Goal: Obtain resource: Obtain resource

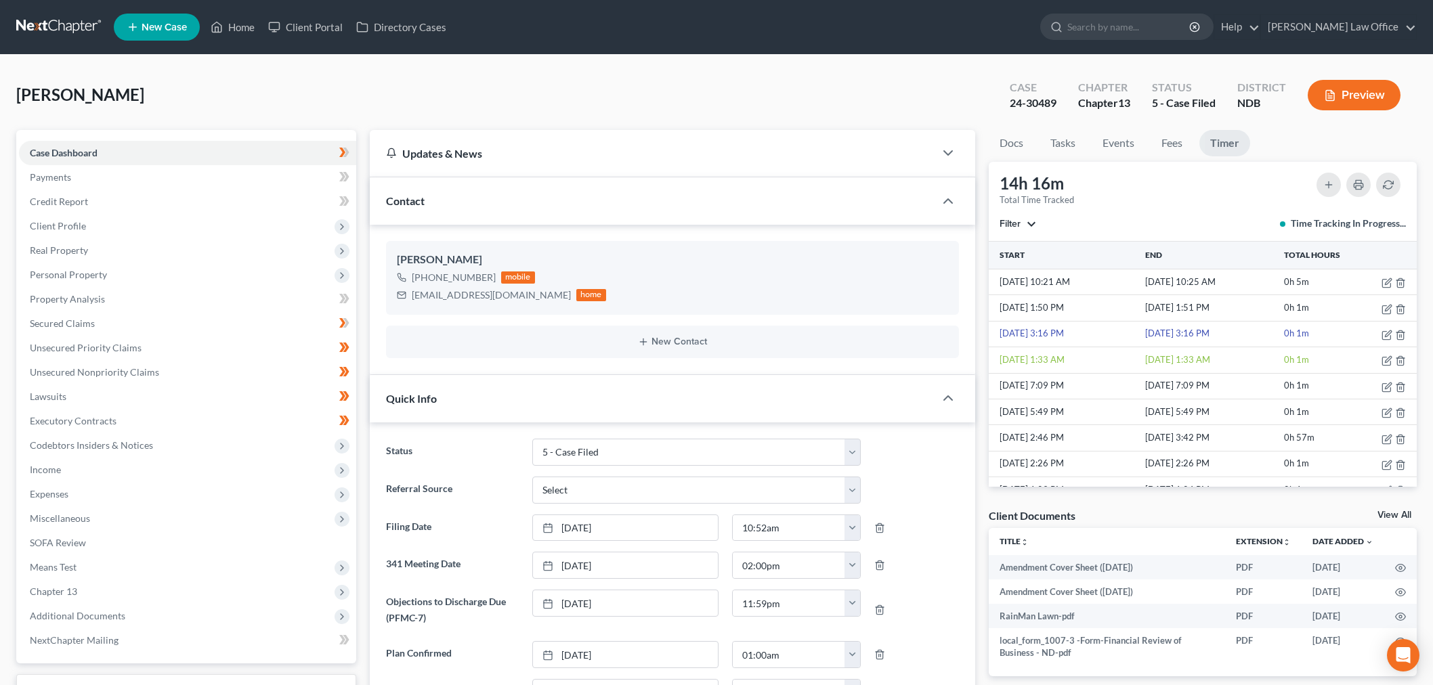
select select "8"
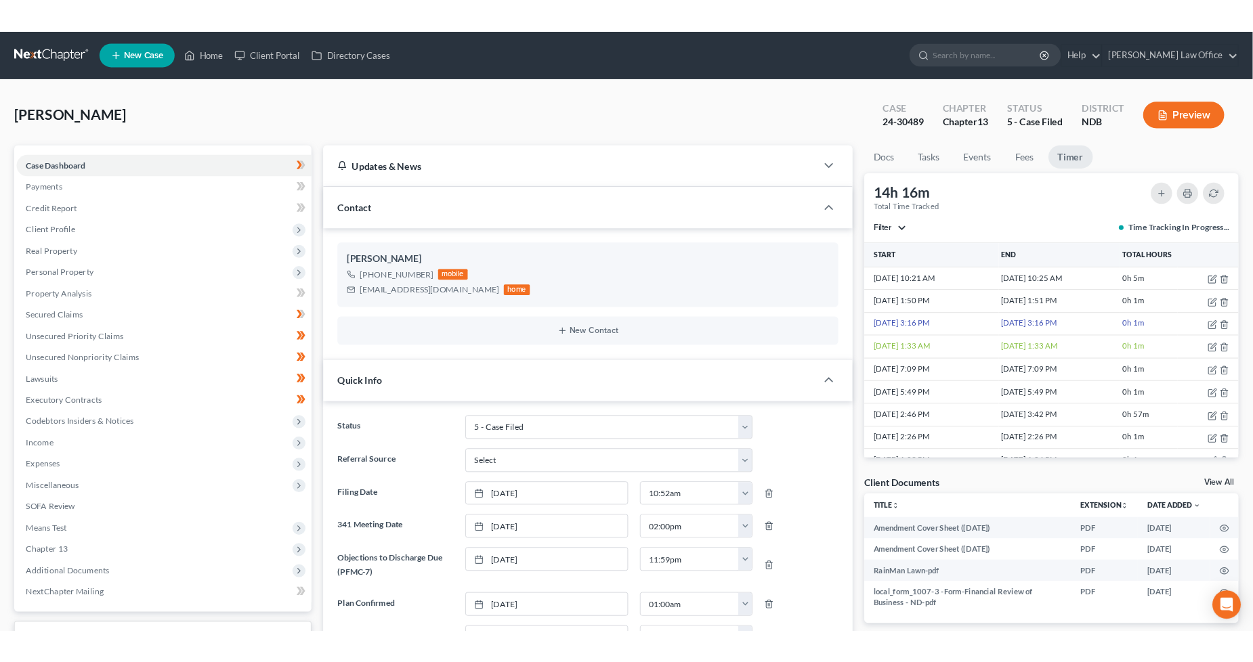
scroll to position [540, 0]
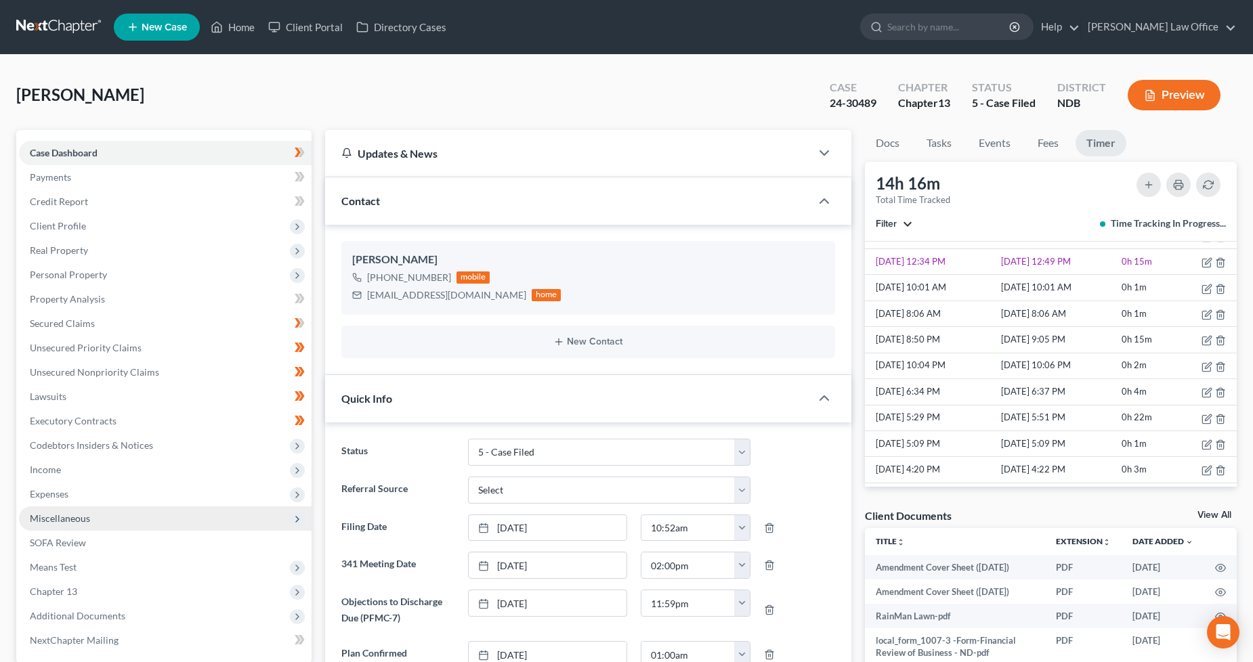
click at [107, 515] on span "Miscellaneous" at bounding box center [165, 519] width 293 height 24
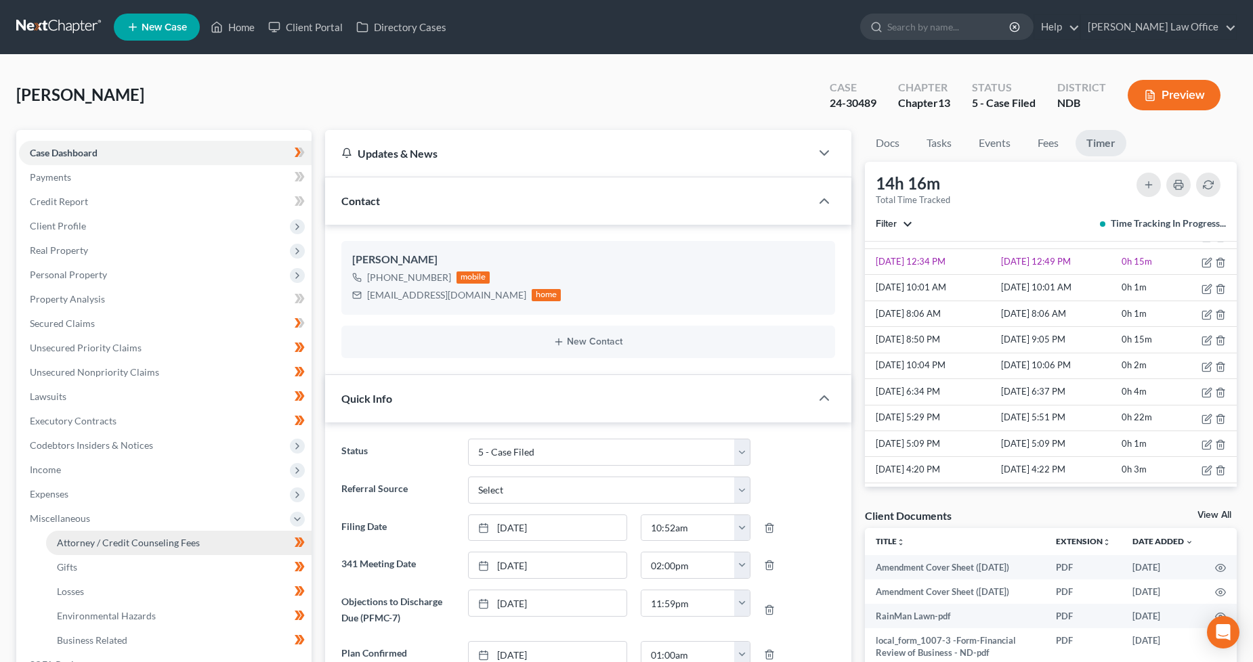
click at [182, 542] on span "Attorney / Credit Counseling Fees" at bounding box center [128, 543] width 143 height 12
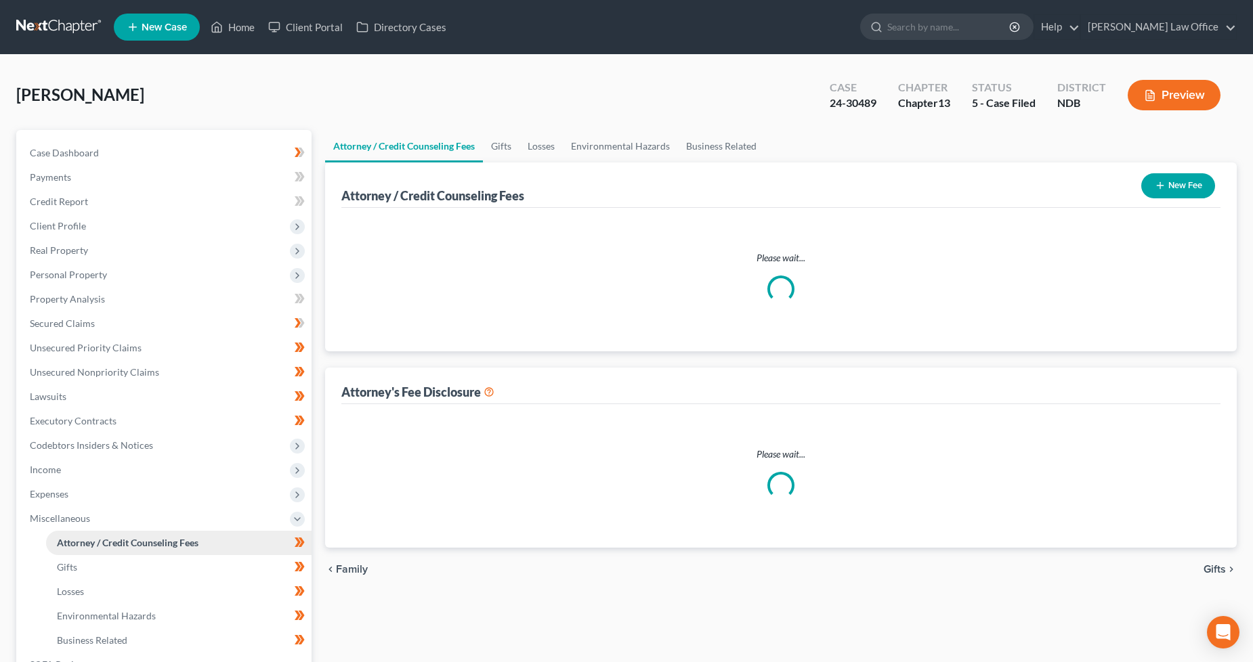
select select "1"
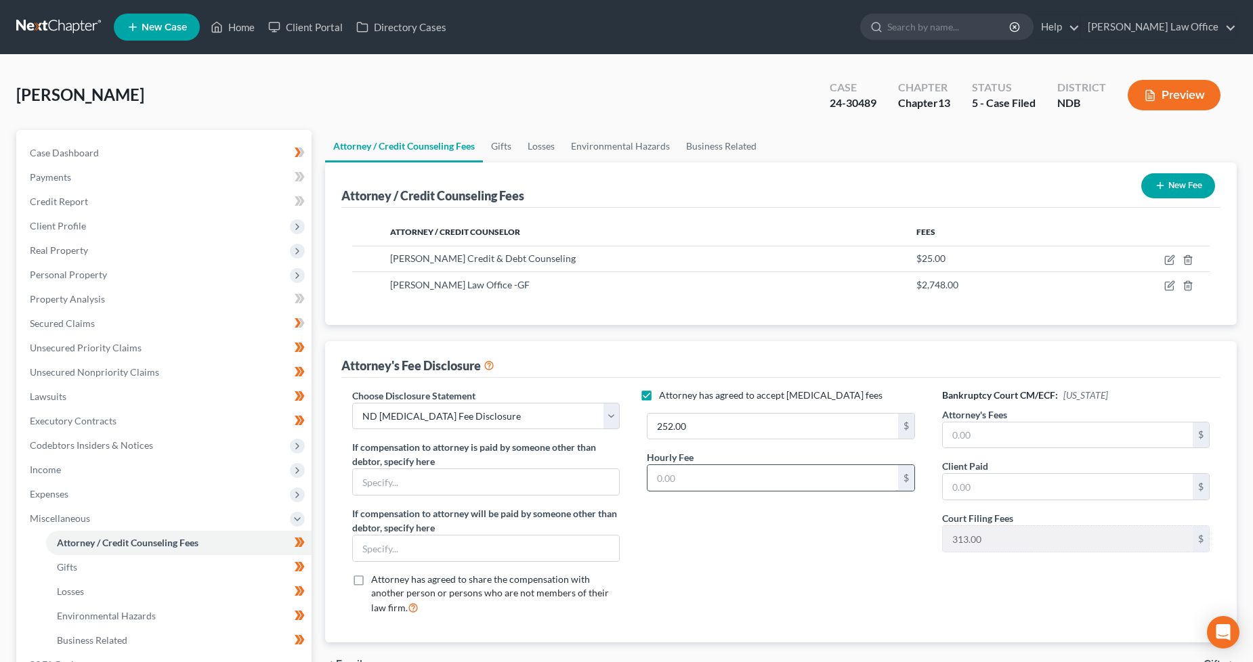
click at [727, 469] on input "text" at bounding box center [772, 478] width 251 height 26
click at [730, 485] on input "325" at bounding box center [772, 478] width 251 height 26
type input "325.00"
drag, startPoint x: 779, startPoint y: 560, endPoint x: 891, endPoint y: 557, distance: 111.8
click at [787, 558] on div "Attorney has agreed to accept [MEDICAL_DATA] fees 252.00 $ Hourly Fee 325.00 $" at bounding box center [780, 508] width 295 height 238
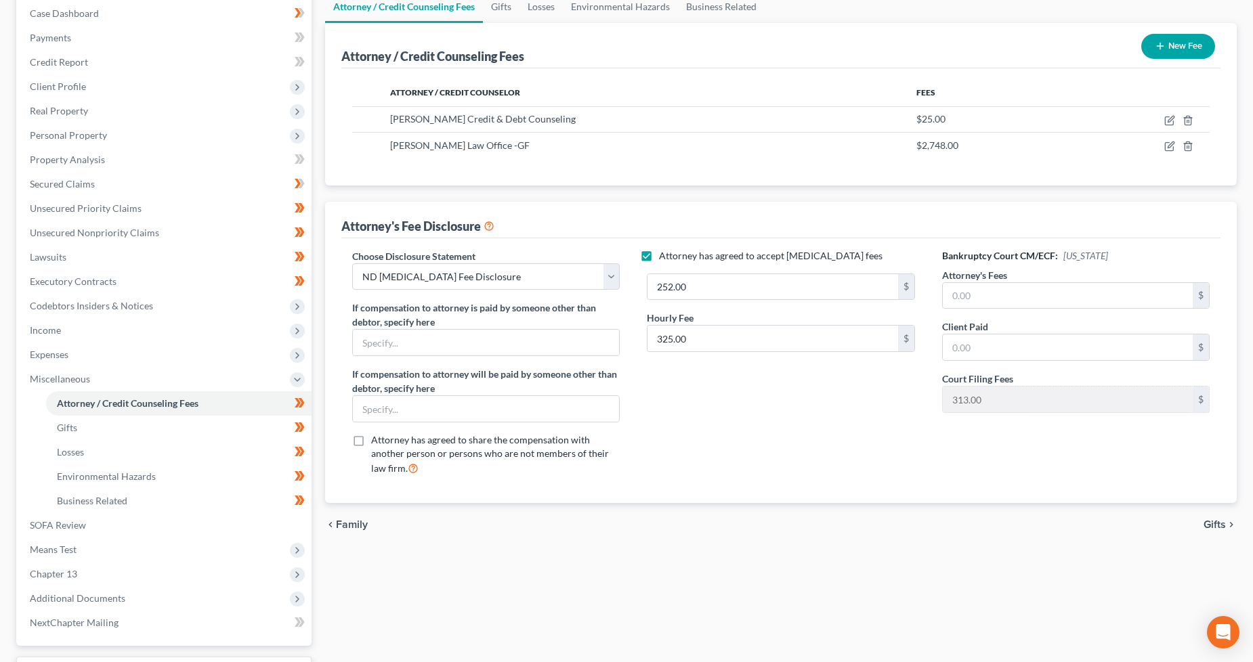
scroll to position [251, 0]
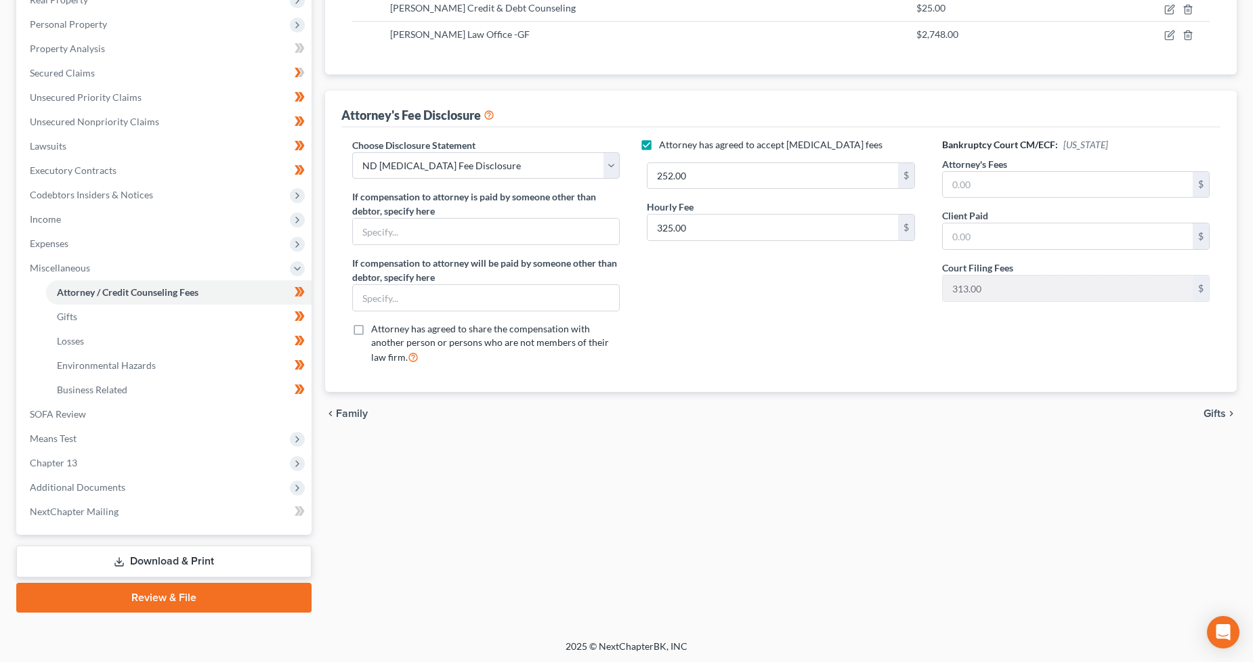
click at [255, 560] on link "Download & Print" at bounding box center [163, 562] width 295 height 32
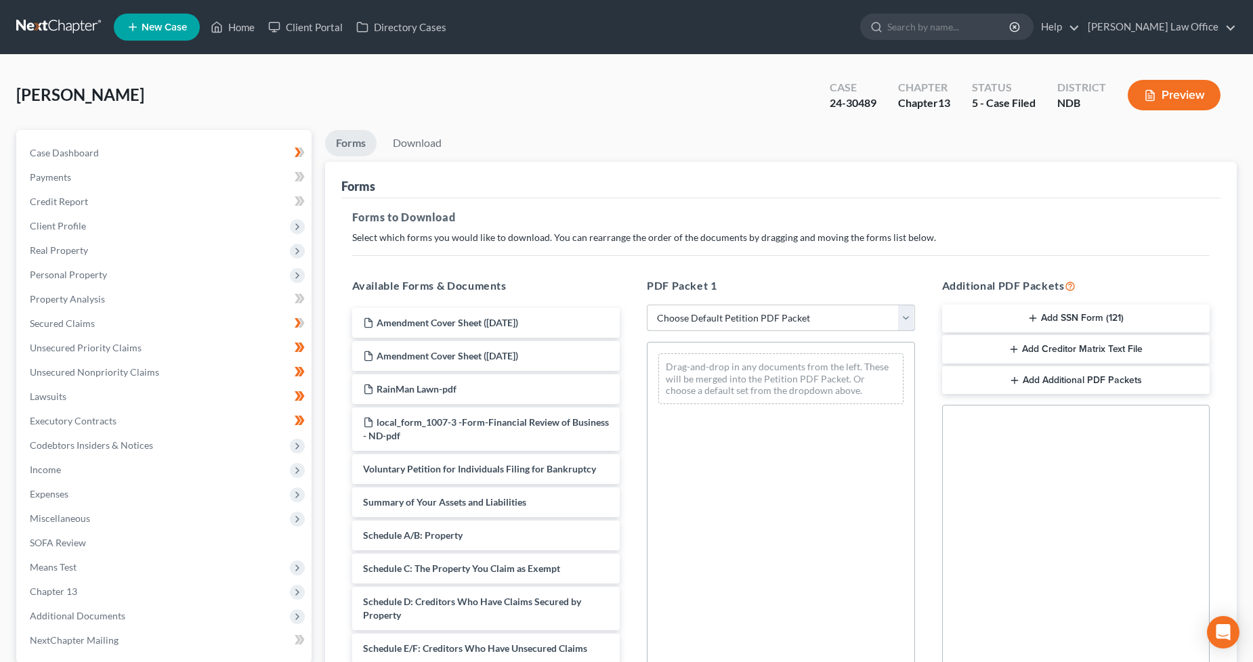
click at [749, 326] on select "Choose Default Petition PDF Packet Complete Bankruptcy Petition (all forms and …" at bounding box center [781, 318] width 268 height 27
select select "2"
click at [647, 305] on select "Choose Default Petition PDF Packet Complete Bankruptcy Petition (all forms and …" at bounding box center [781, 318] width 268 height 27
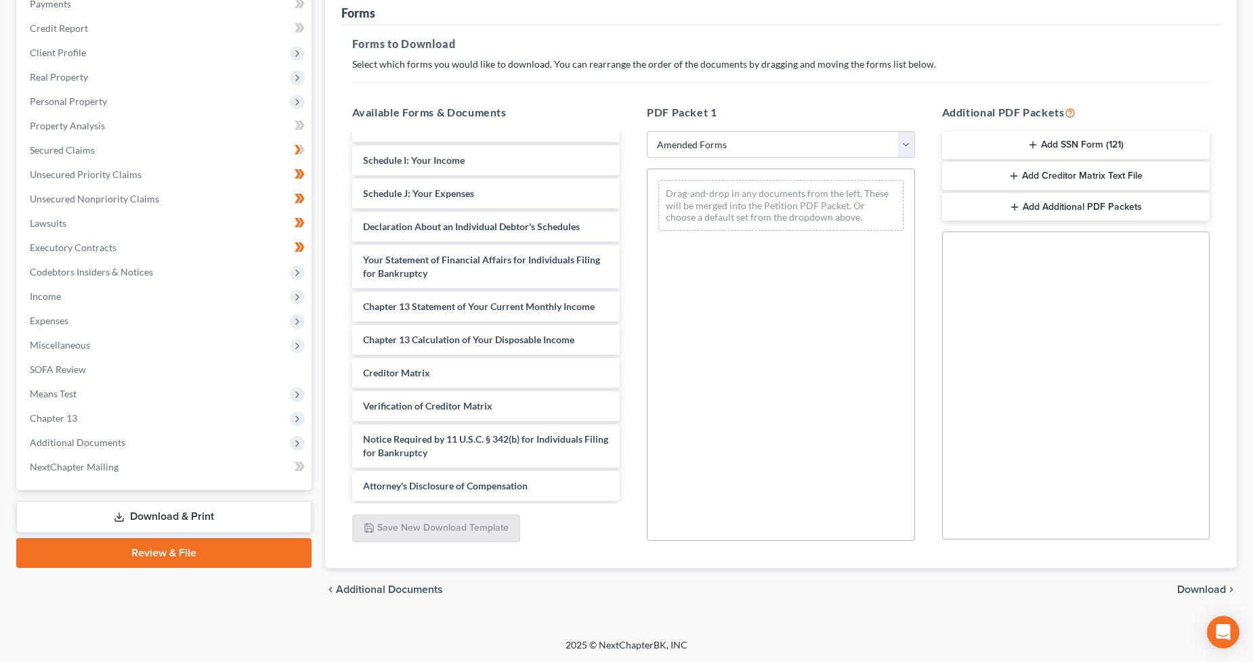
scroll to position [235, 0]
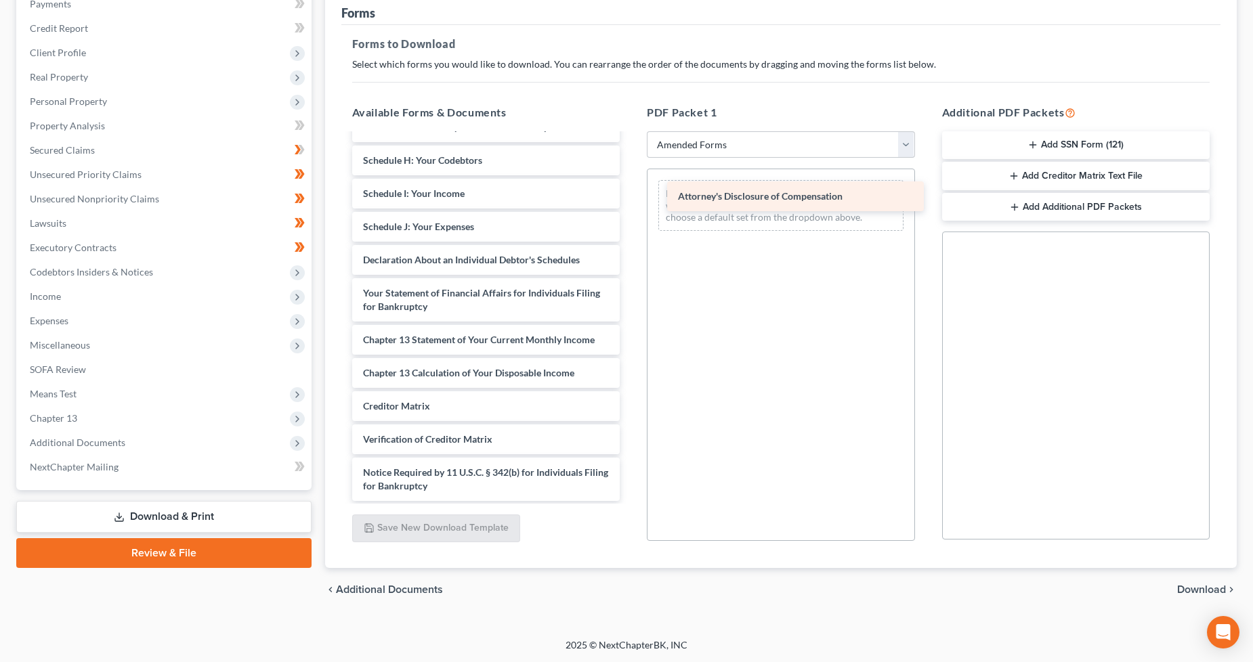
drag, startPoint x: 508, startPoint y: 485, endPoint x: 824, endPoint y: 197, distance: 427.1
click at [631, 197] on div "Attorney's Disclosure of Compensation Voluntary Petition for Individuals Filing…" at bounding box center [486, 200] width 290 height 601
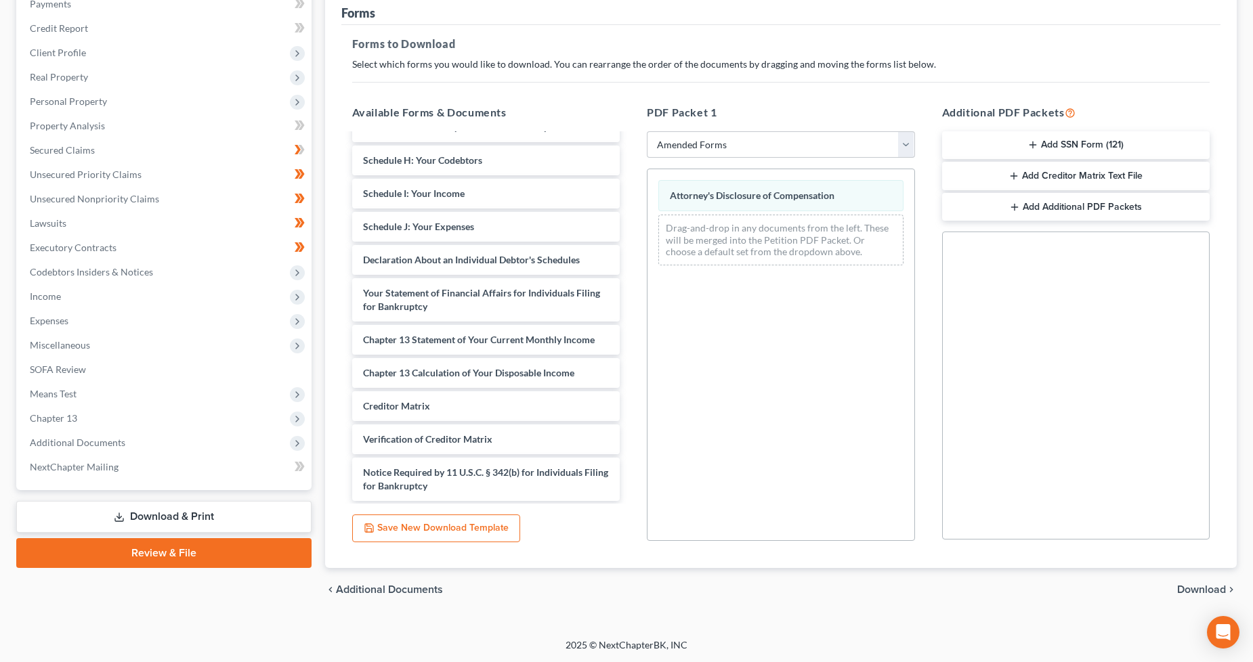
click at [1197, 586] on span "Download" at bounding box center [1201, 589] width 49 height 11
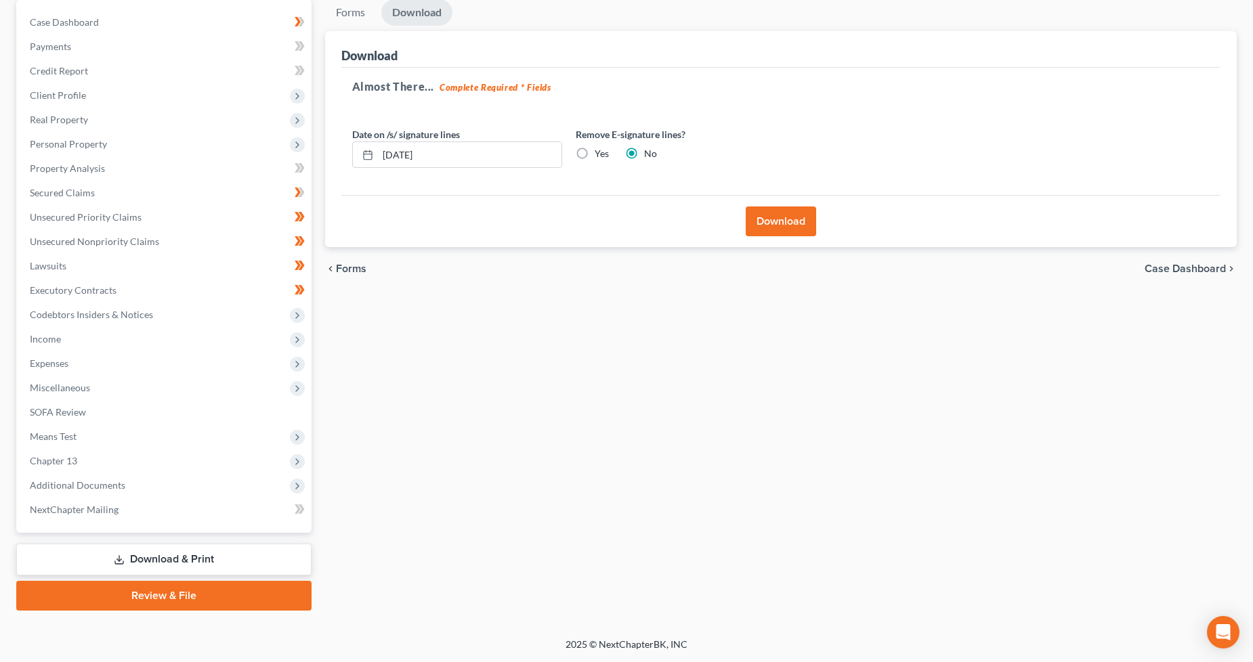
scroll to position [129, 0]
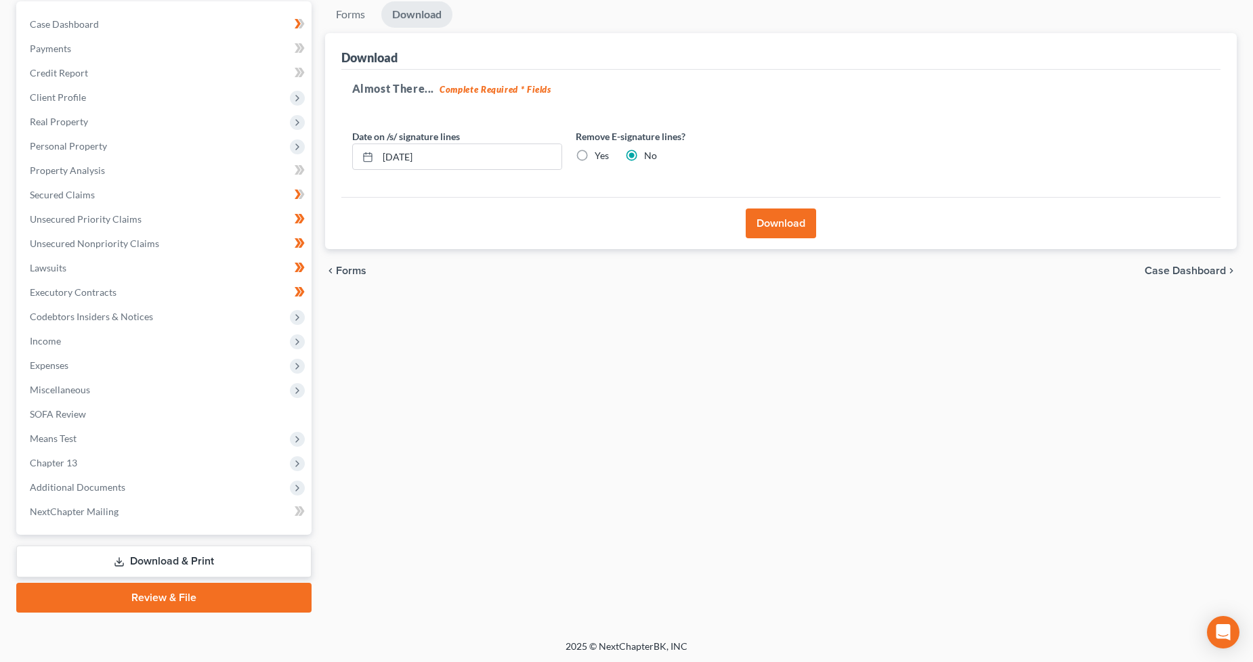
click at [595, 151] on label "Yes" at bounding box center [602, 156] width 14 height 14
click at [600, 151] on input "Yes" at bounding box center [604, 153] width 9 height 9
radio input "true"
click at [644, 150] on label "No" at bounding box center [650, 156] width 13 height 14
click at [649, 150] on input "No" at bounding box center [653, 153] width 9 height 9
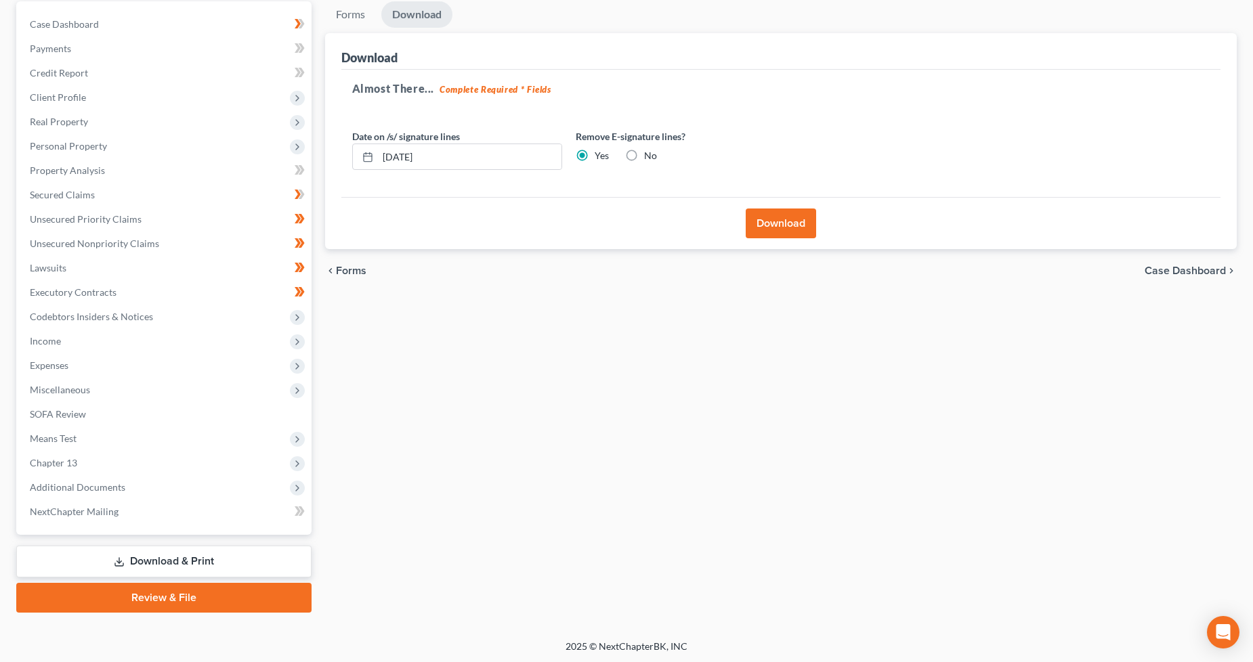
radio input "true"
click at [787, 219] on button "Download" at bounding box center [781, 224] width 70 height 30
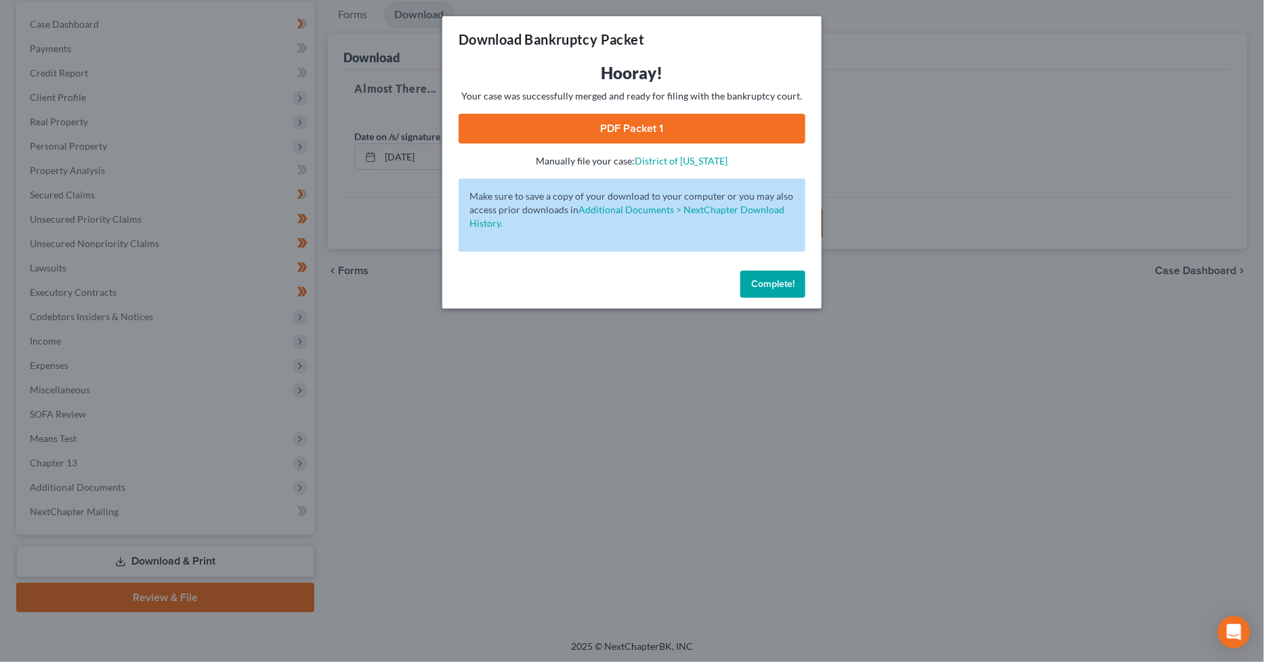
click at [777, 295] on button "Complete!" at bounding box center [772, 284] width 65 height 27
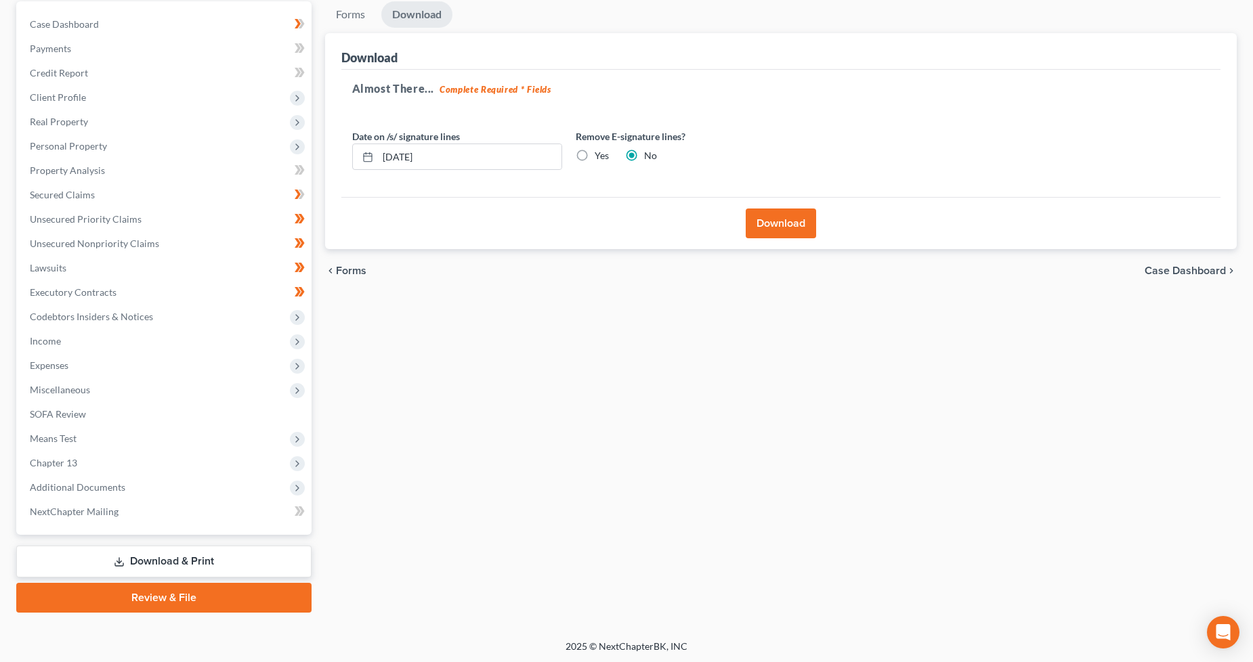
click at [595, 156] on label "Yes" at bounding box center [602, 156] width 14 height 14
click at [600, 156] on input "Yes" at bounding box center [604, 153] width 9 height 9
radio input "true"
radio input "false"
drag, startPoint x: 769, startPoint y: 219, endPoint x: 753, endPoint y: 228, distance: 18.2
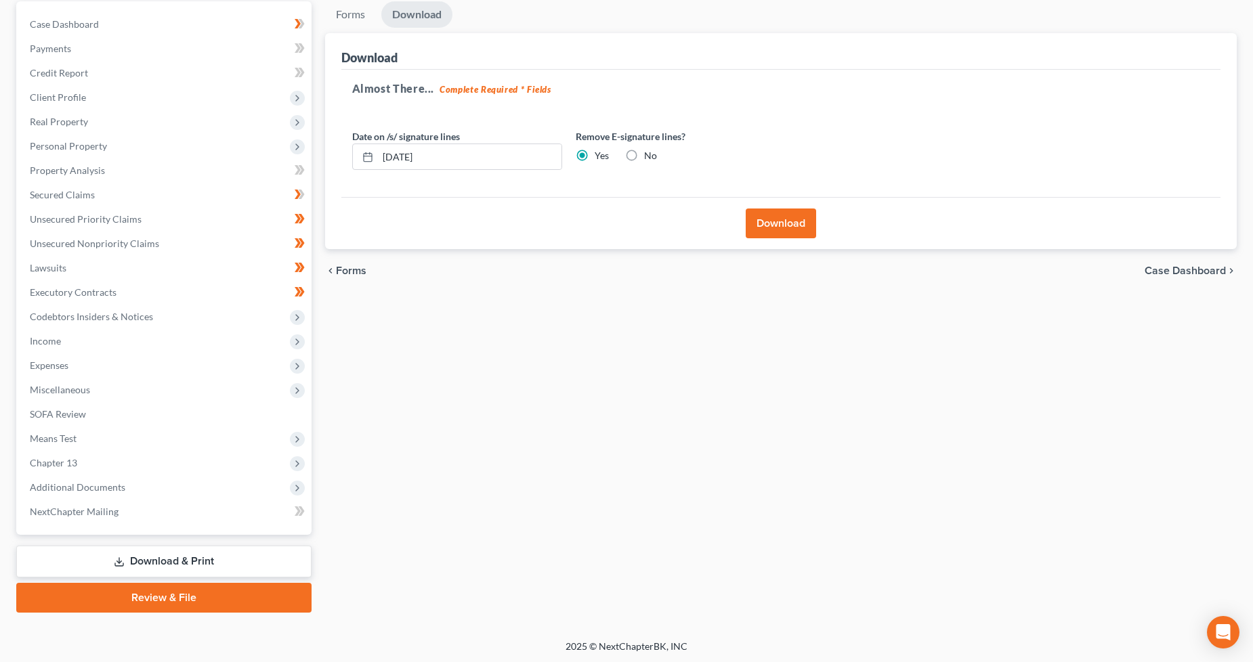
click at [764, 220] on button "Download" at bounding box center [781, 224] width 70 height 30
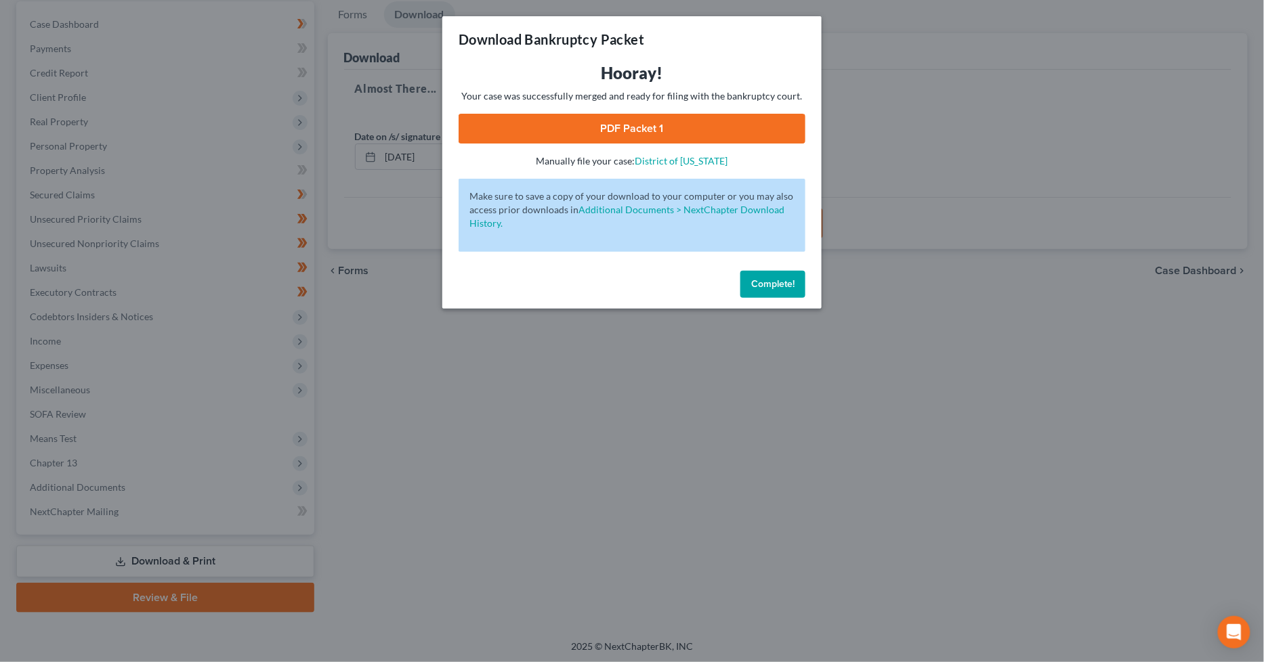
click at [563, 125] on link "PDF Packet 1" at bounding box center [631, 129] width 347 height 30
click at [763, 293] on button "Complete!" at bounding box center [772, 284] width 65 height 27
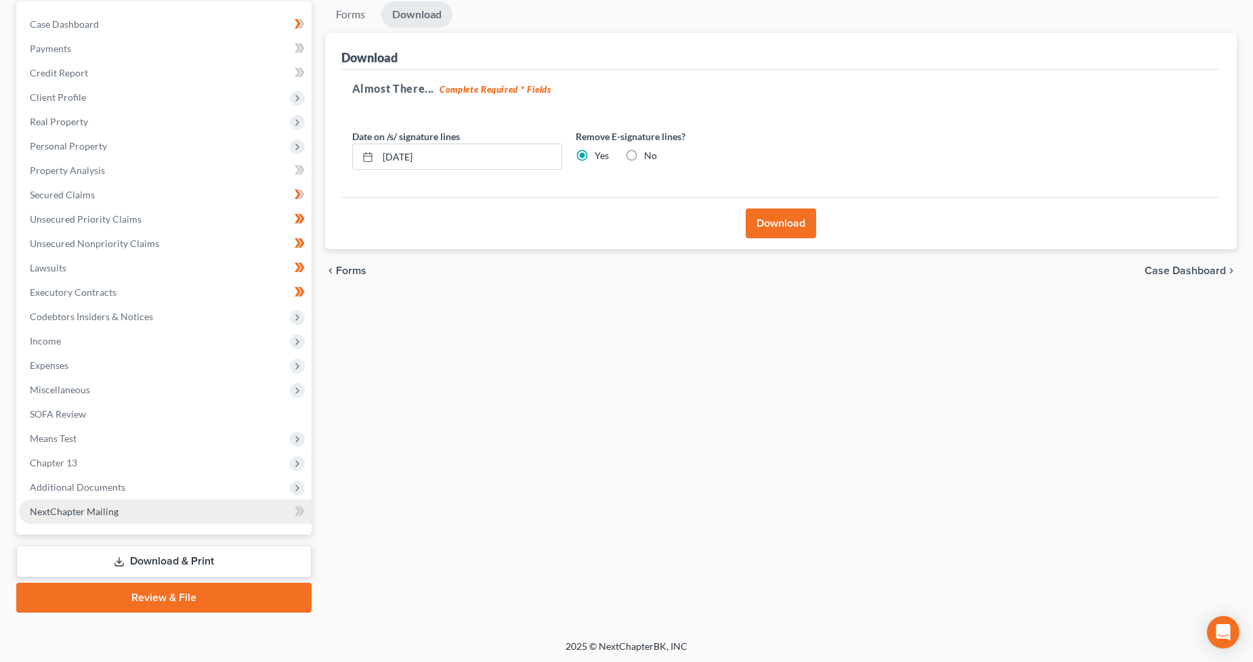
drag, startPoint x: 87, startPoint y: 488, endPoint x: 115, endPoint y: 535, distance: 55.3
click at [87, 488] on span "Additional Documents" at bounding box center [77, 488] width 95 height 12
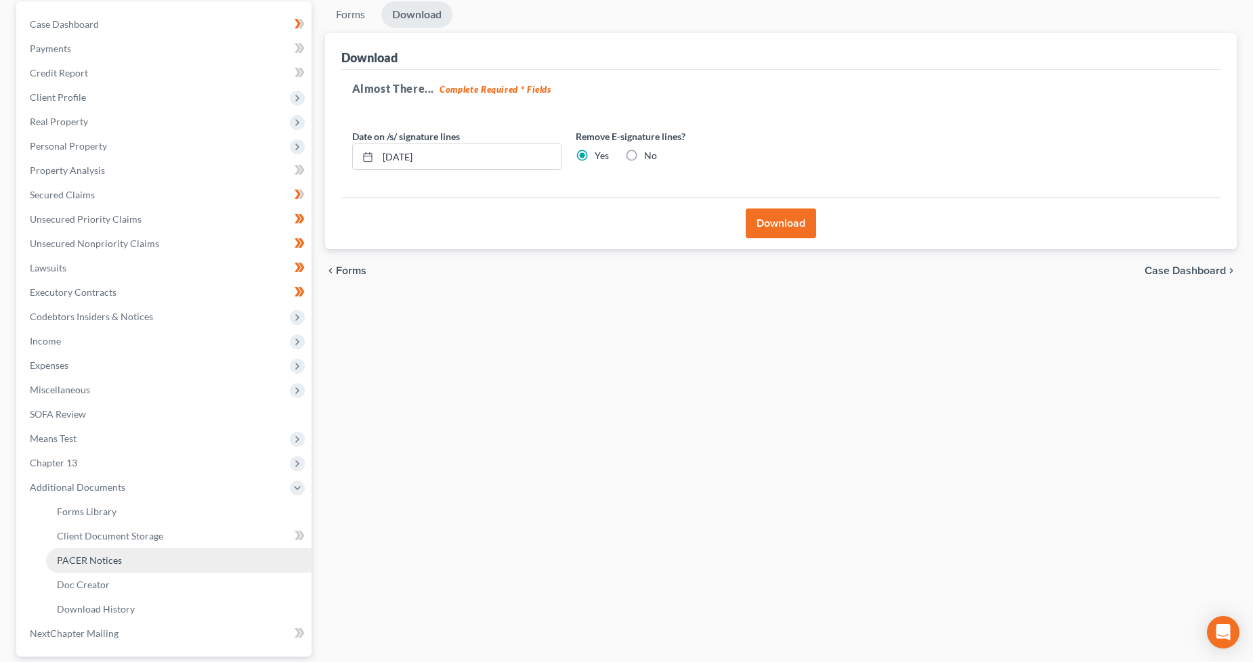
click at [107, 555] on span "PACER Notices" at bounding box center [89, 561] width 65 height 12
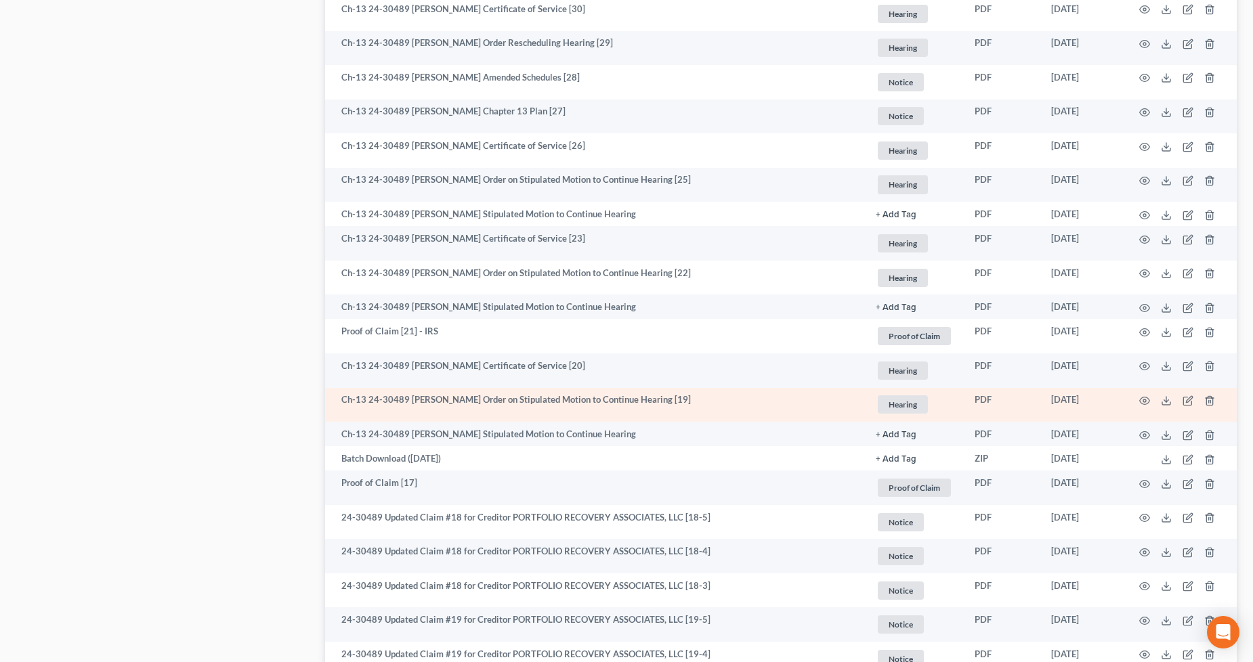
scroll to position [1505, 0]
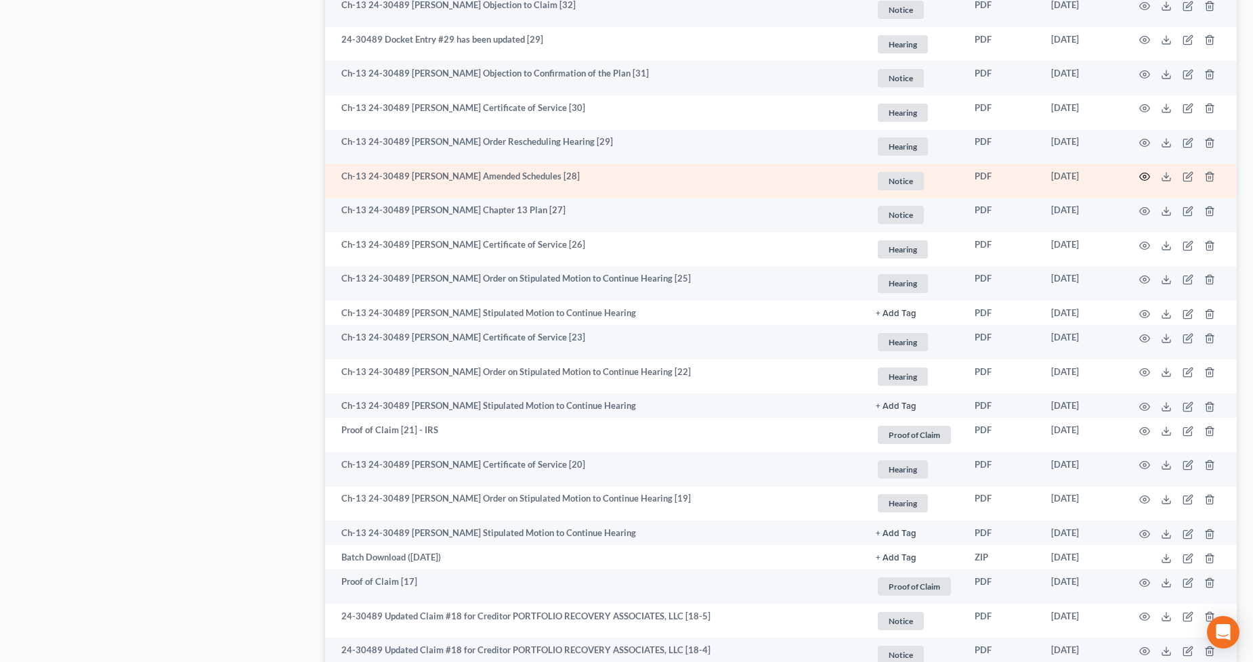
click at [1143, 174] on icon "button" at bounding box center [1145, 176] width 10 height 7
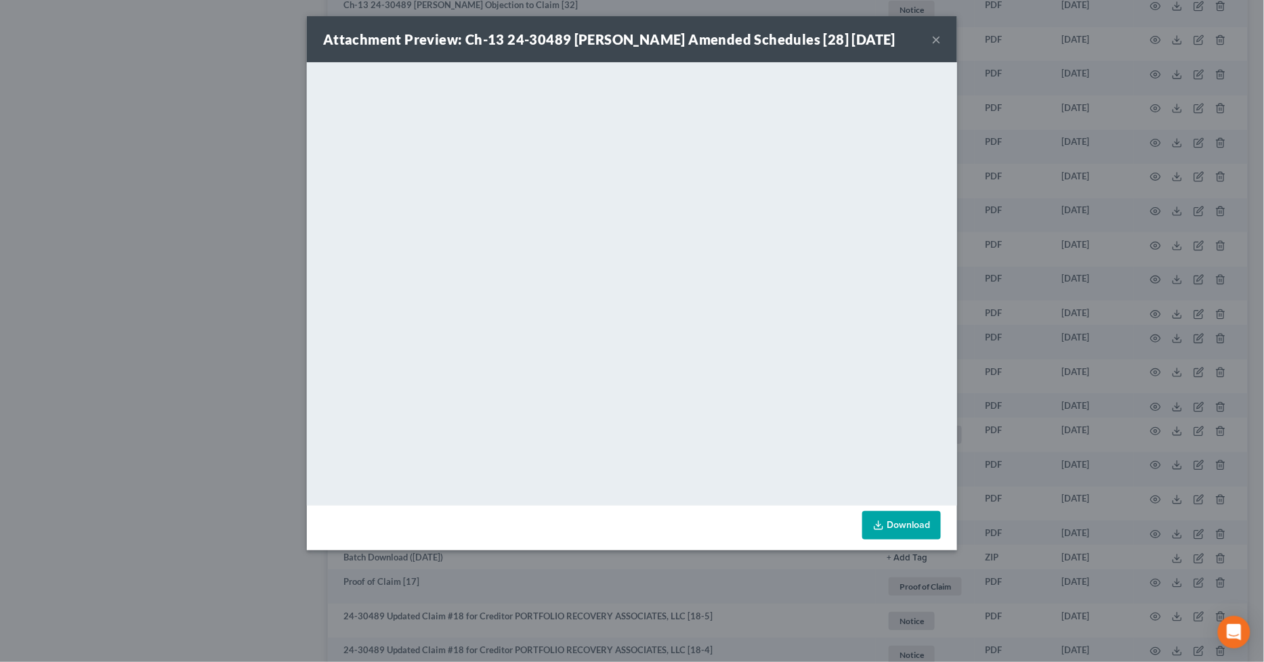
click at [190, 354] on div "Attachment Preview: Ch-13 24-30489 [PERSON_NAME] Amended Schedules [28] [DATE] …" at bounding box center [632, 331] width 1264 height 662
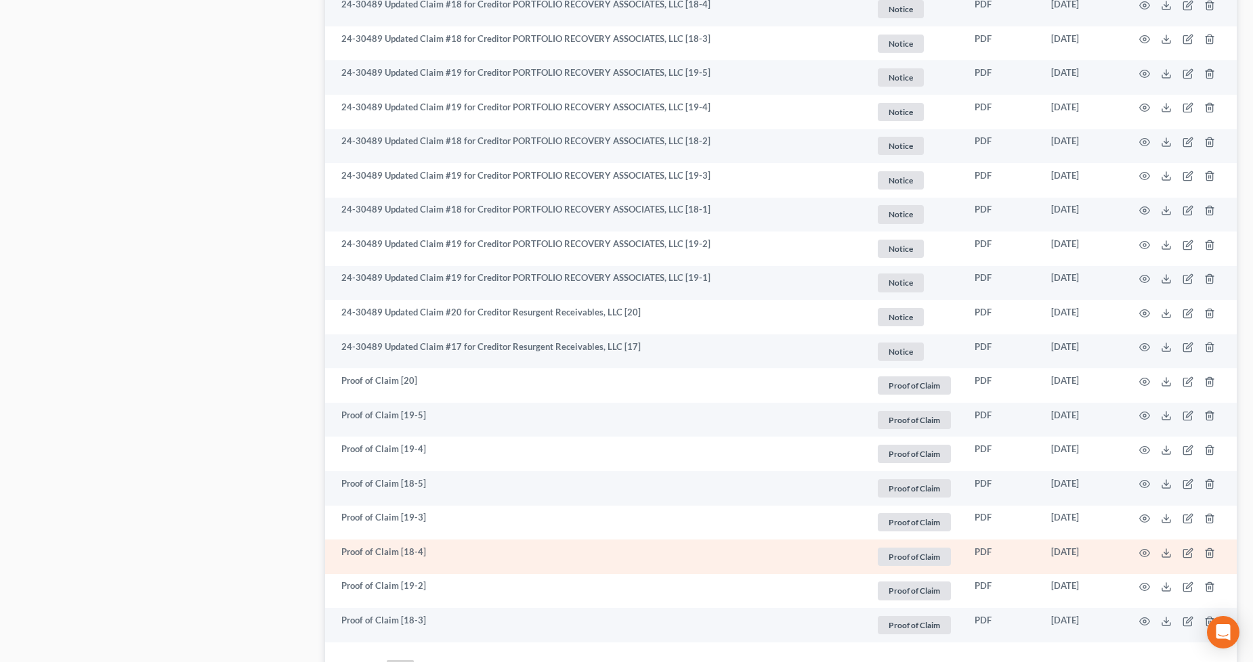
scroll to position [2284, 0]
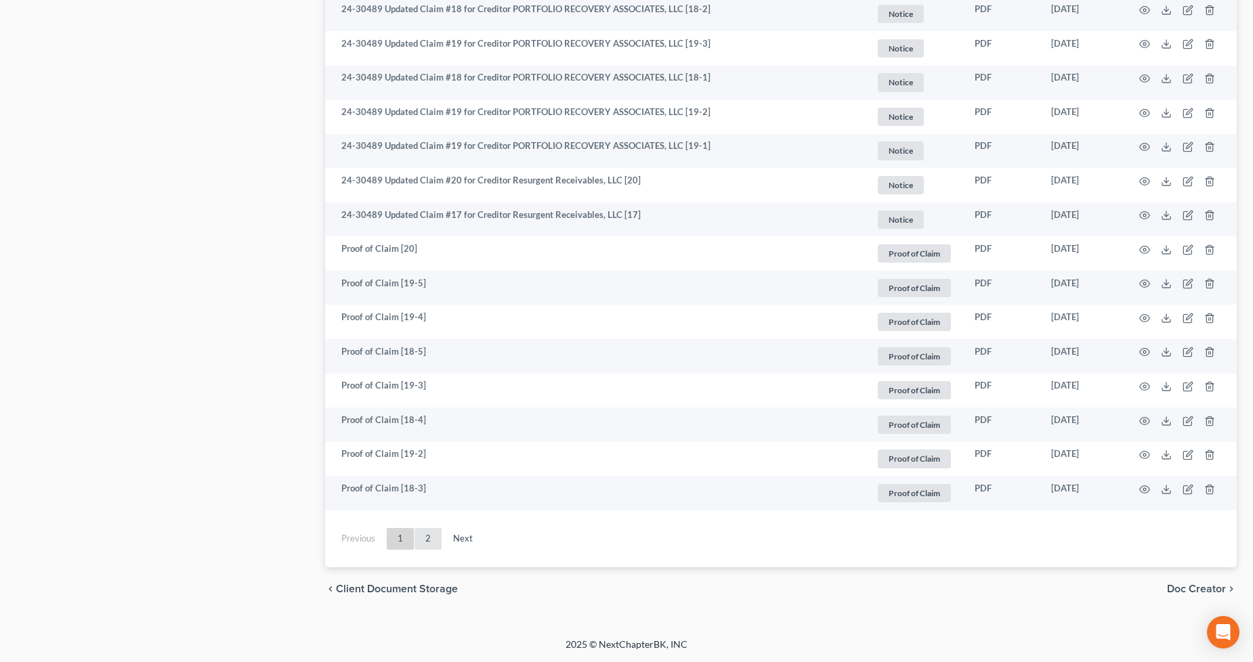
click at [434, 533] on link "2" at bounding box center [427, 539] width 27 height 22
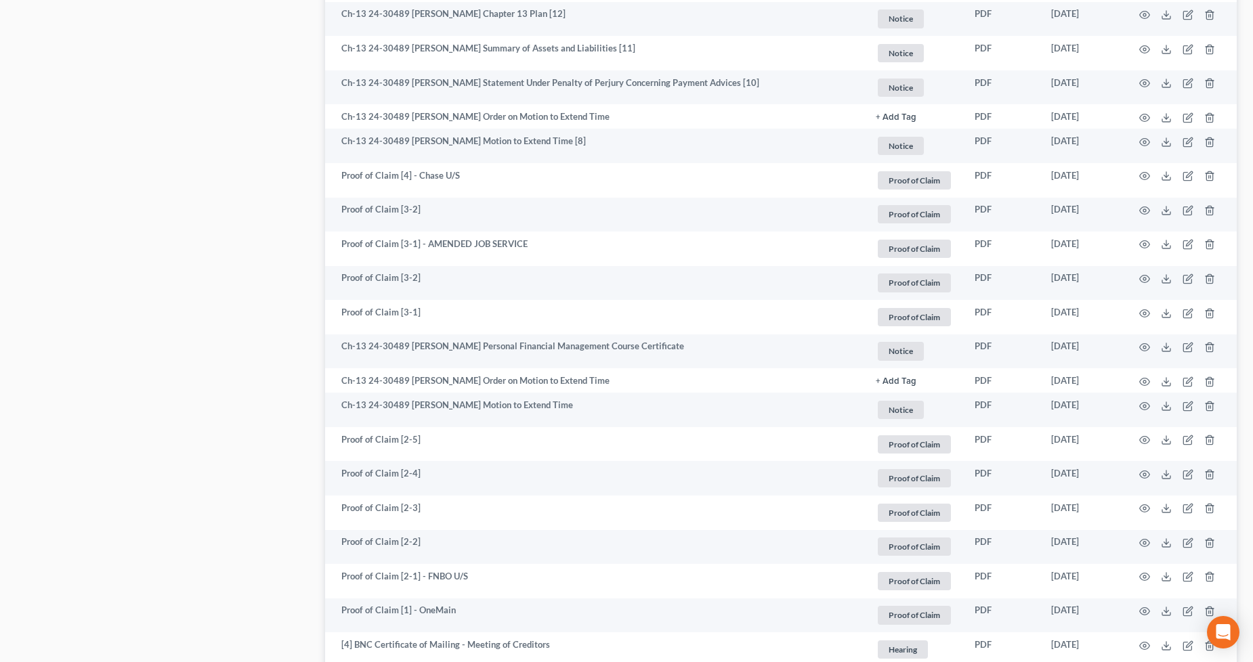
scroll to position [1575, 0]
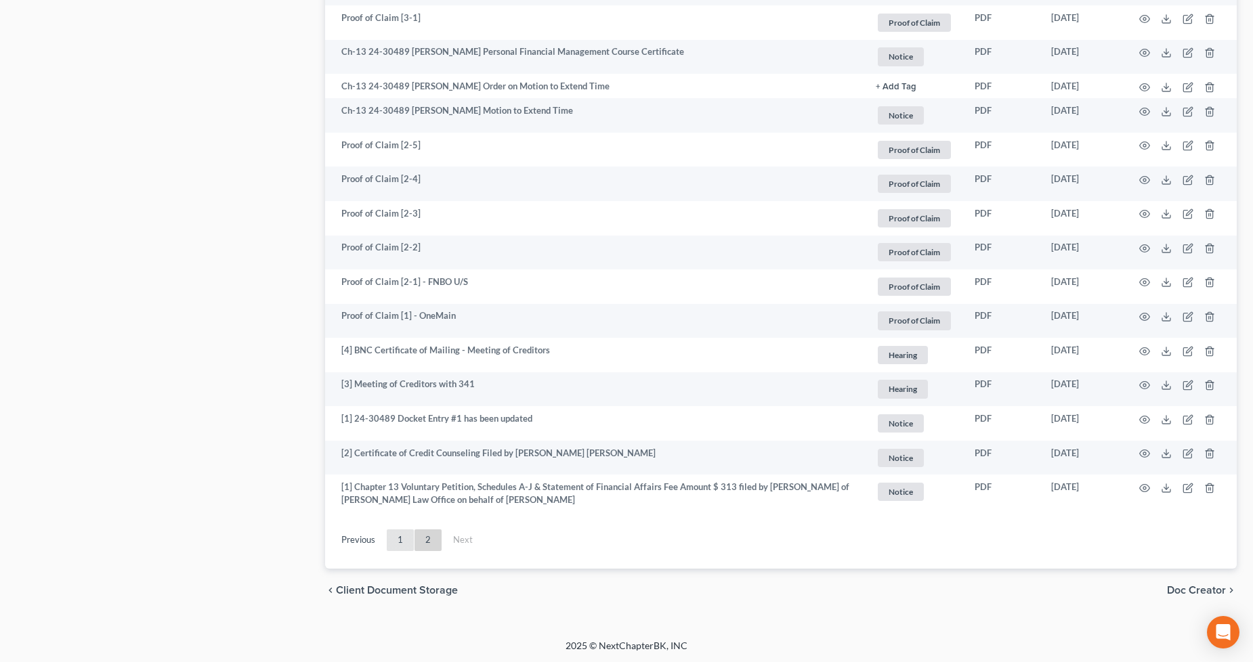
click at [402, 539] on link "1" at bounding box center [400, 541] width 27 height 22
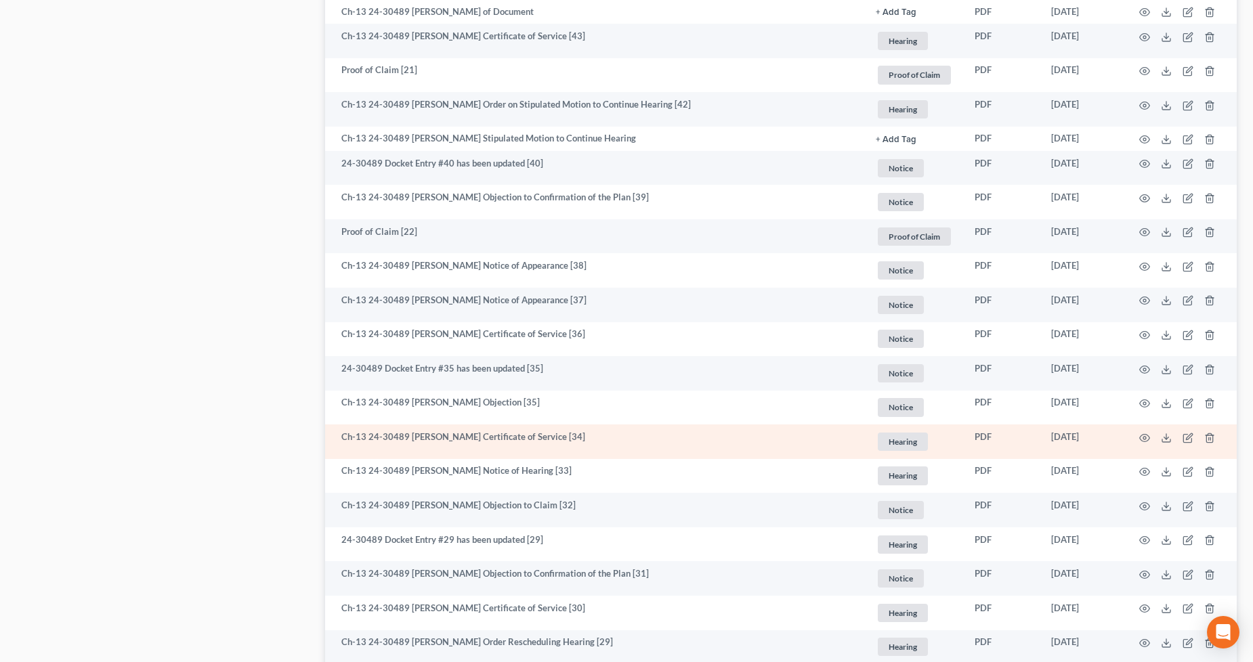
scroll to position [402, 0]
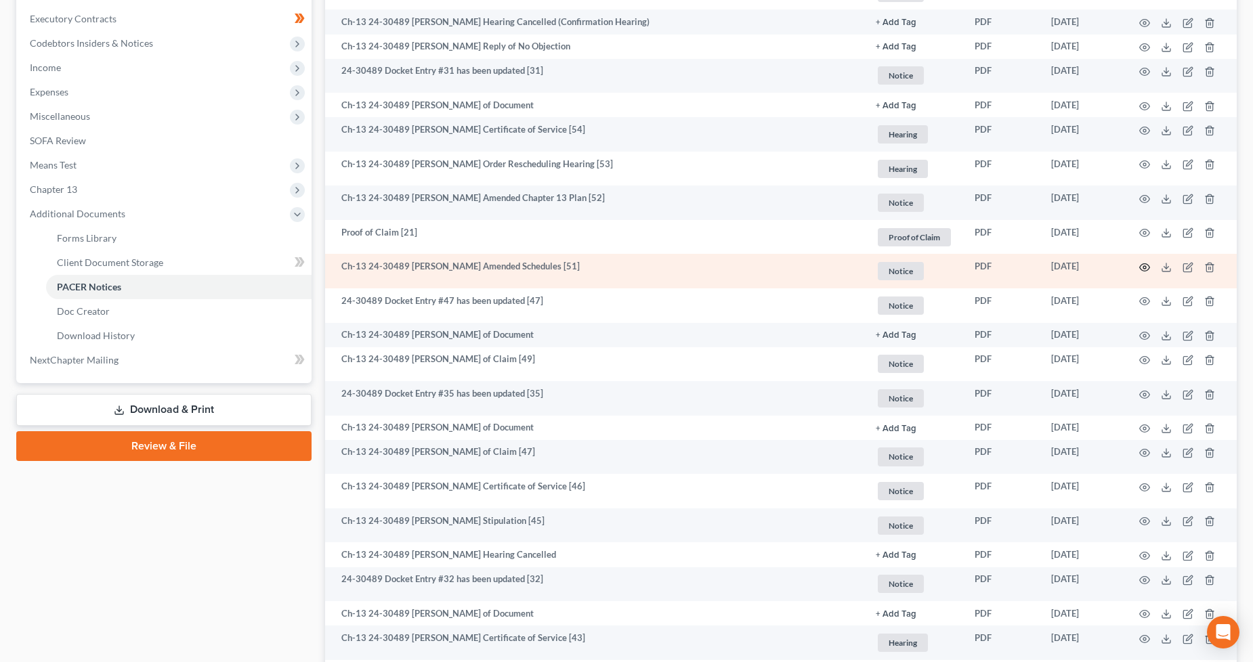
click at [1140, 267] on icon "button" at bounding box center [1144, 267] width 11 height 11
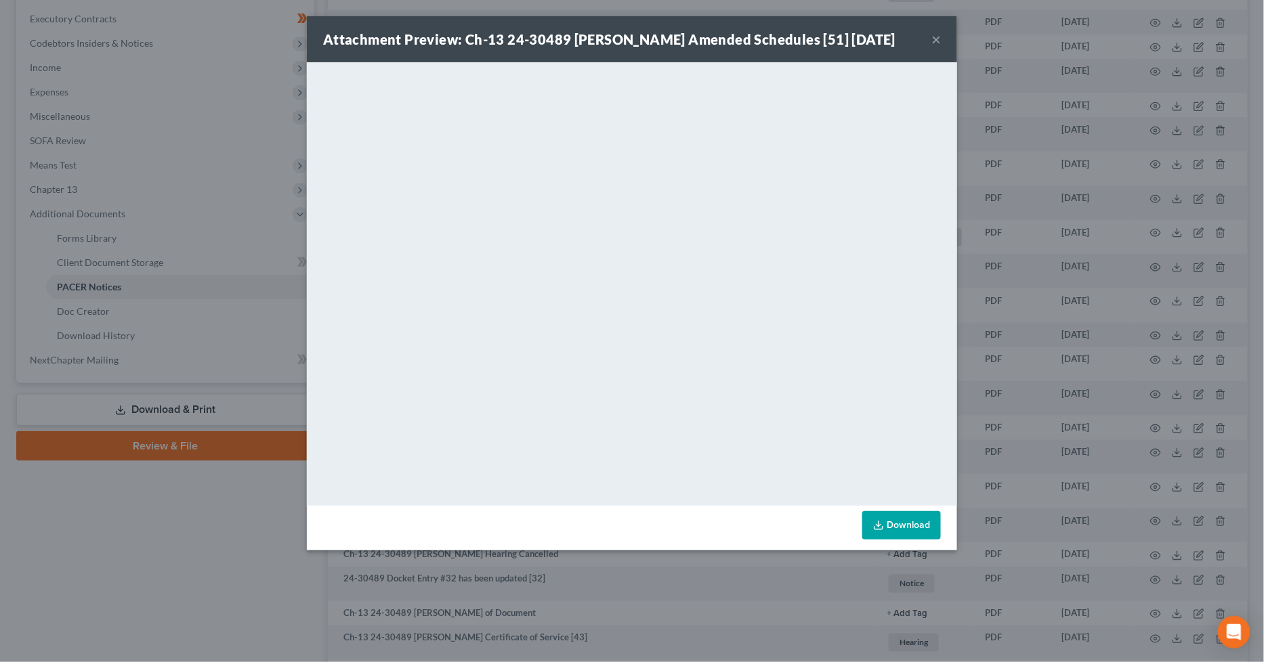
click at [895, 49] on div "Attachment Preview: Ch-13 24-30489 [PERSON_NAME] Amended Schedules [51] [DATE]" at bounding box center [609, 39] width 572 height 19
drag, startPoint x: 938, startPoint y: 47, endPoint x: 945, endPoint y: 100, distance: 52.7
click at [938, 47] on button "×" at bounding box center [935, 39] width 9 height 16
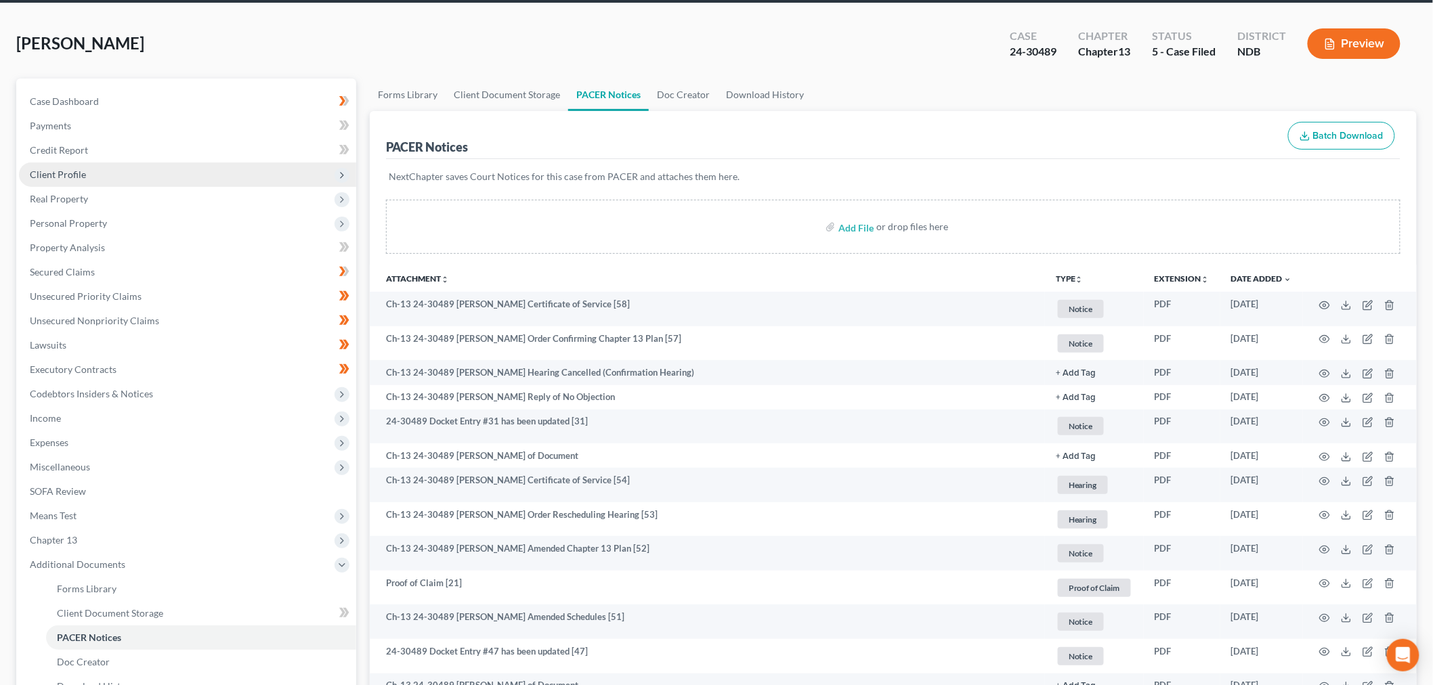
scroll to position [0, 0]
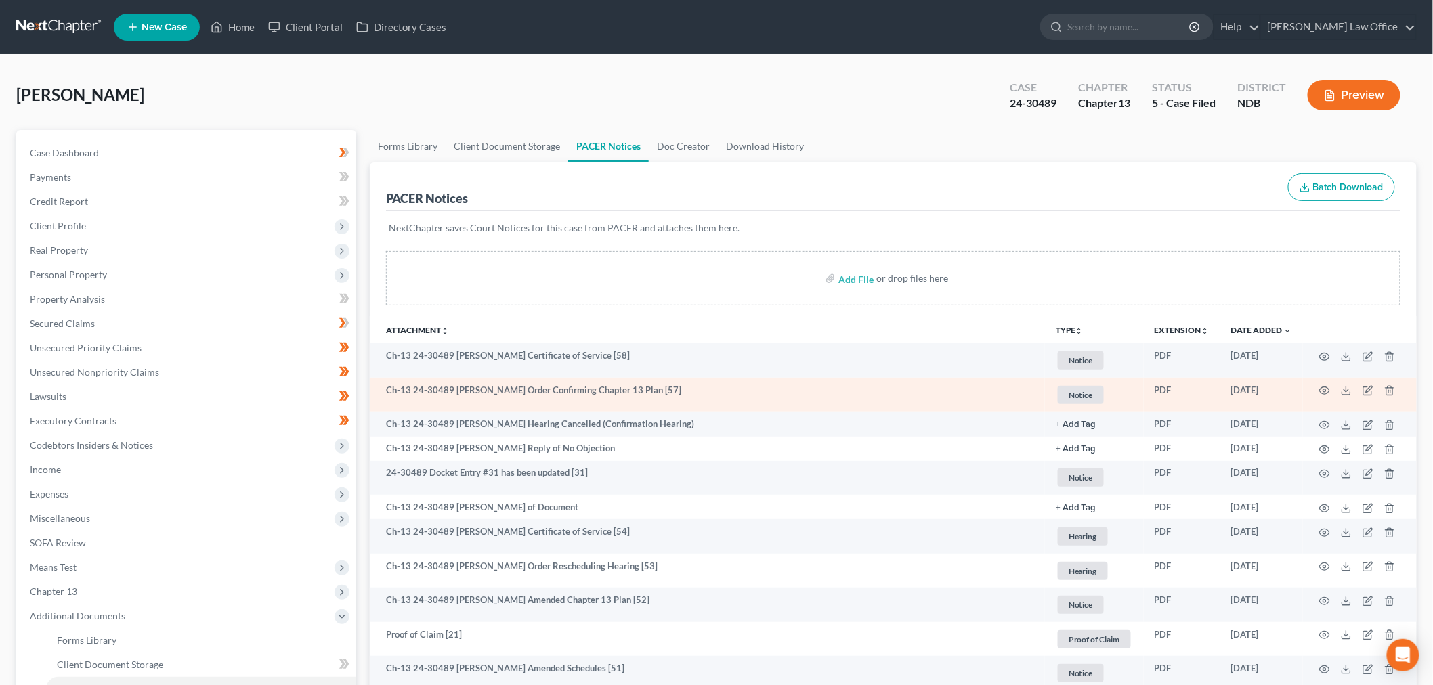
click at [1325, 396] on td at bounding box center [1360, 395] width 114 height 35
click at [1323, 393] on icon "button" at bounding box center [1324, 390] width 11 height 11
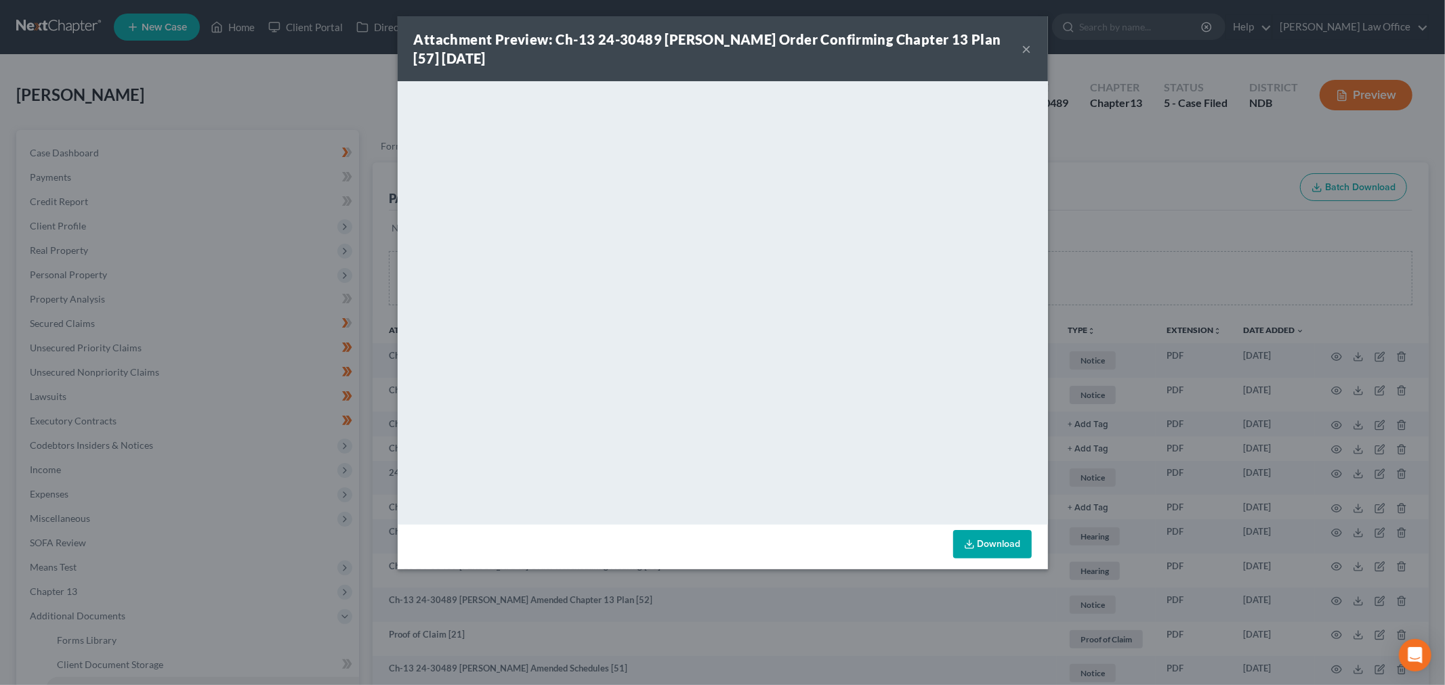
click at [1020, 49] on div "Attachment Preview: Ch-13 24-30489 [PERSON_NAME] Order Confirming Chapter 13 Pl…" at bounding box center [718, 49] width 608 height 38
click at [1026, 49] on button "×" at bounding box center [1026, 49] width 9 height 16
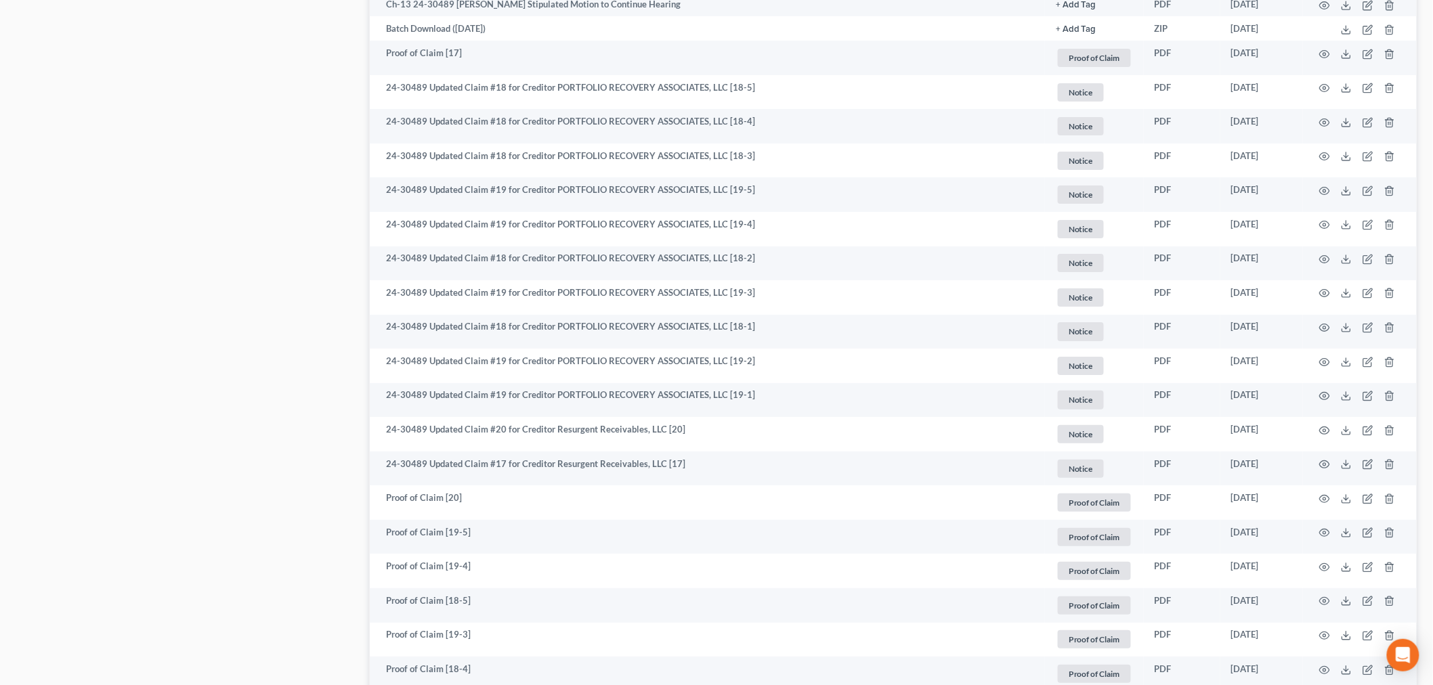
scroll to position [2261, 0]
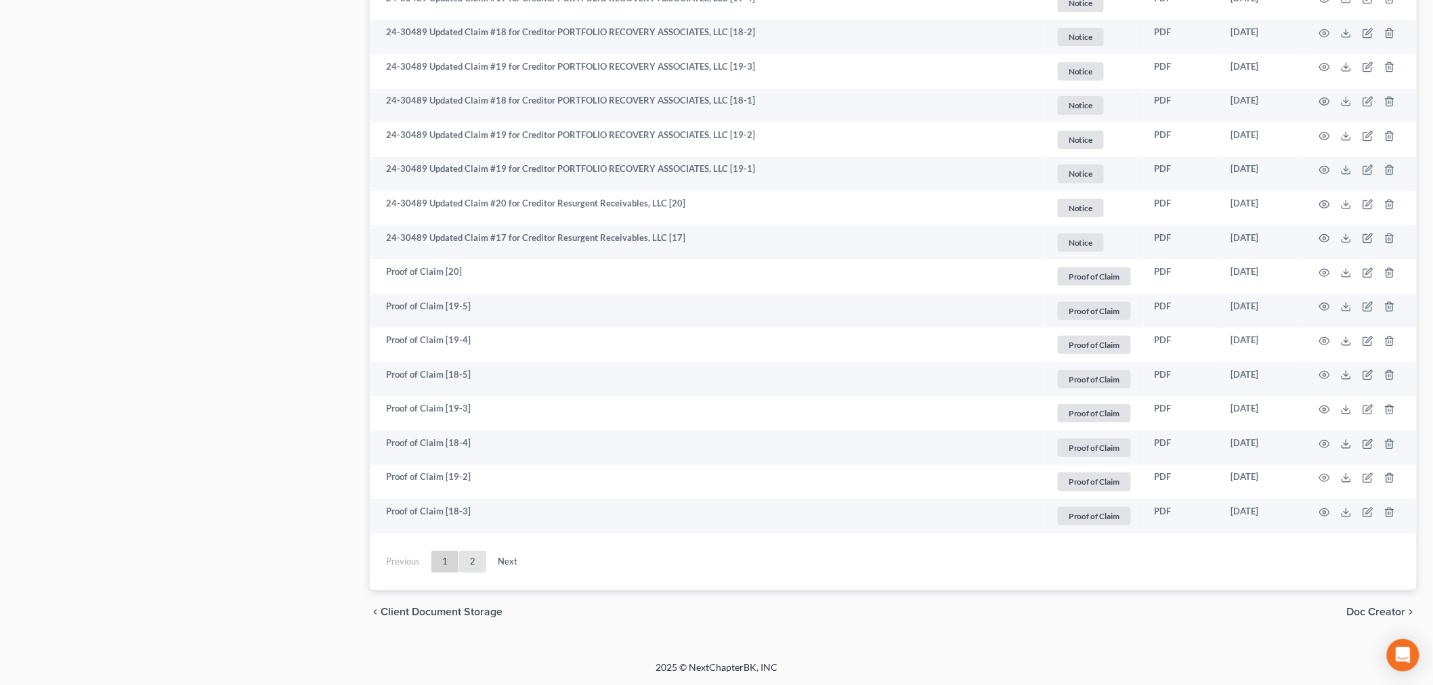
click at [474, 564] on link "2" at bounding box center [472, 562] width 27 height 22
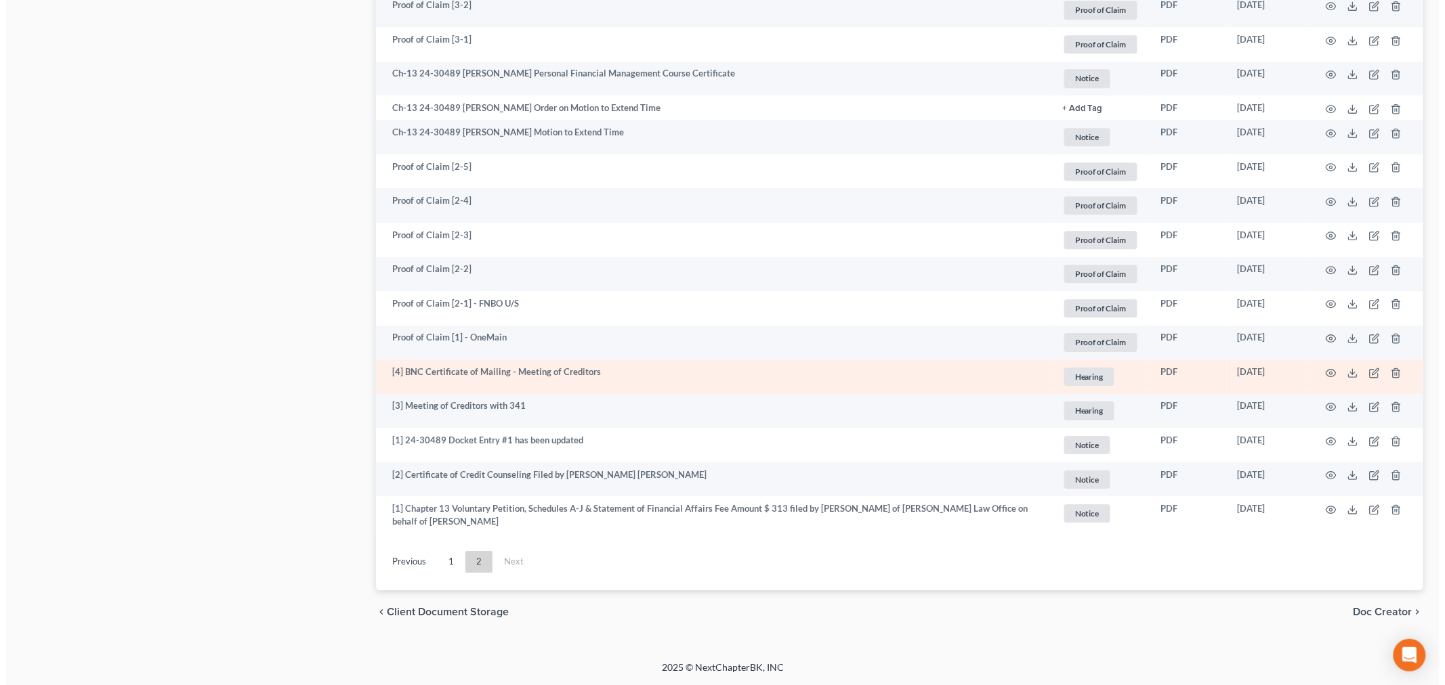
scroll to position [1553, 0]
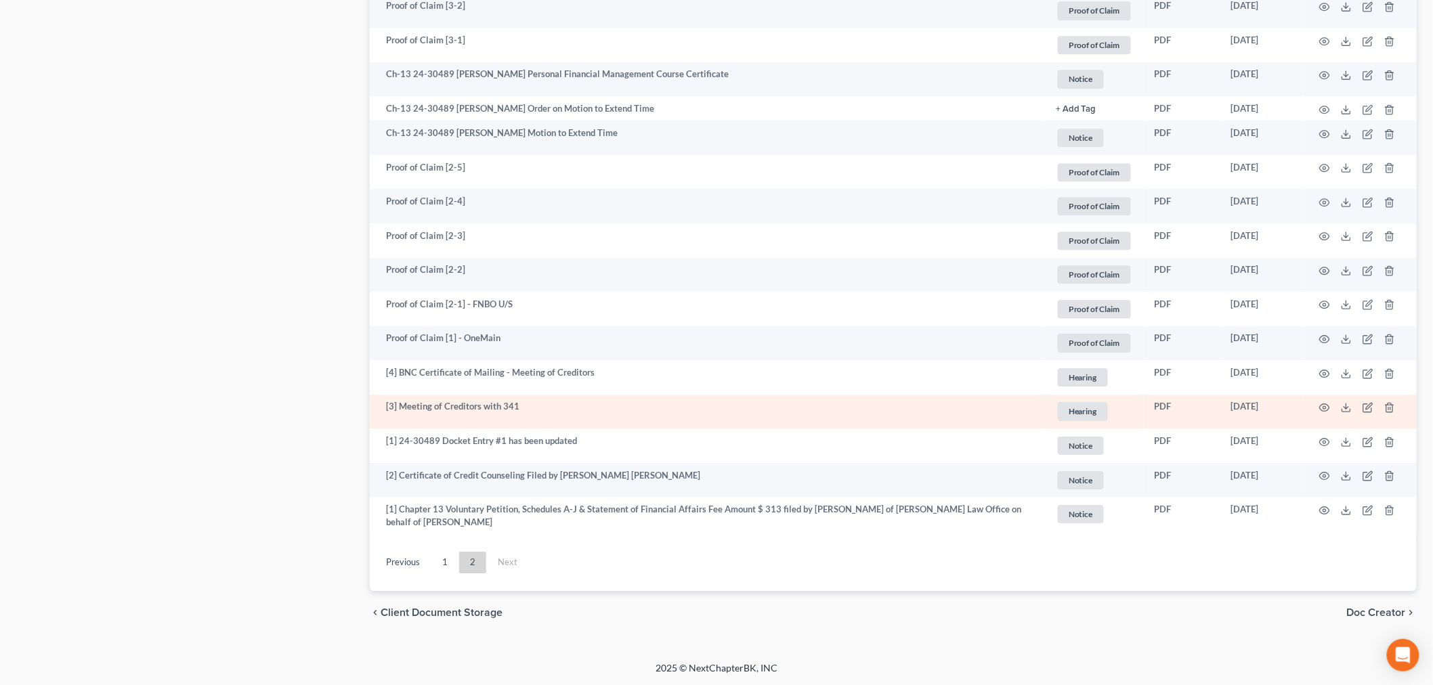
click at [1331, 408] on td at bounding box center [1360, 412] width 114 height 35
click at [1327, 408] on icon "button" at bounding box center [1324, 407] width 11 height 11
